Goal: Navigation & Orientation: Find specific page/section

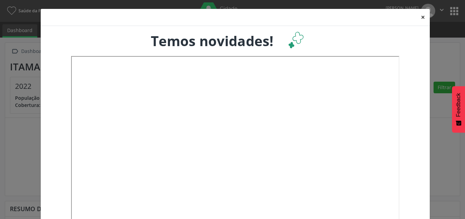
click at [424, 17] on button "×" at bounding box center [423, 17] width 14 height 17
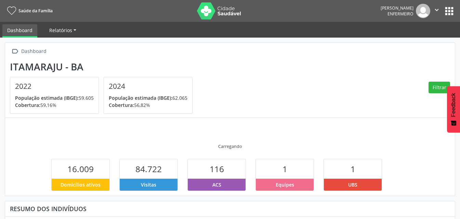
click at [69, 32] on span "Relatórios" at bounding box center [60, 30] width 23 height 6
click at [74, 42] on link "Desfechos da visita" at bounding box center [74, 46] width 58 height 12
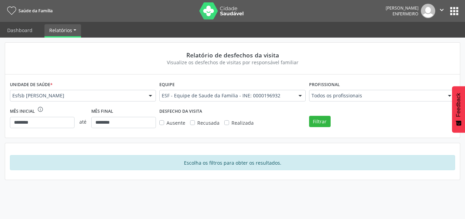
click at [451, 12] on button "apps" at bounding box center [454, 11] width 12 height 12
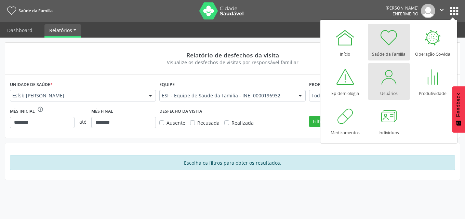
click at [396, 80] on div at bounding box center [388, 77] width 20 height 20
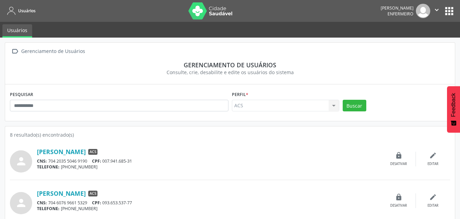
click at [446, 11] on button "apps" at bounding box center [449, 11] width 12 height 12
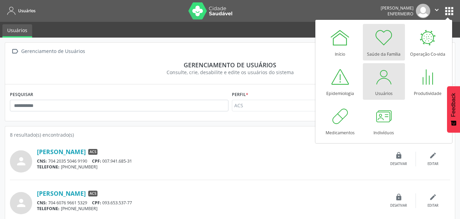
click at [386, 44] on div at bounding box center [383, 37] width 20 height 20
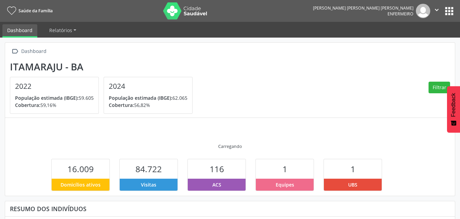
click at [450, 6] on button "apps" at bounding box center [449, 11] width 12 height 12
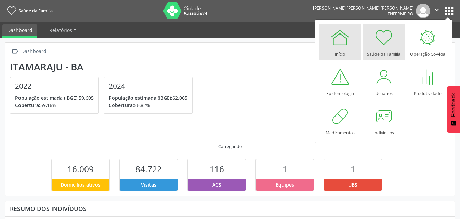
click at [347, 55] on link "Início" at bounding box center [340, 42] width 42 height 37
